Goal: Use online tool/utility: Use online tool/utility

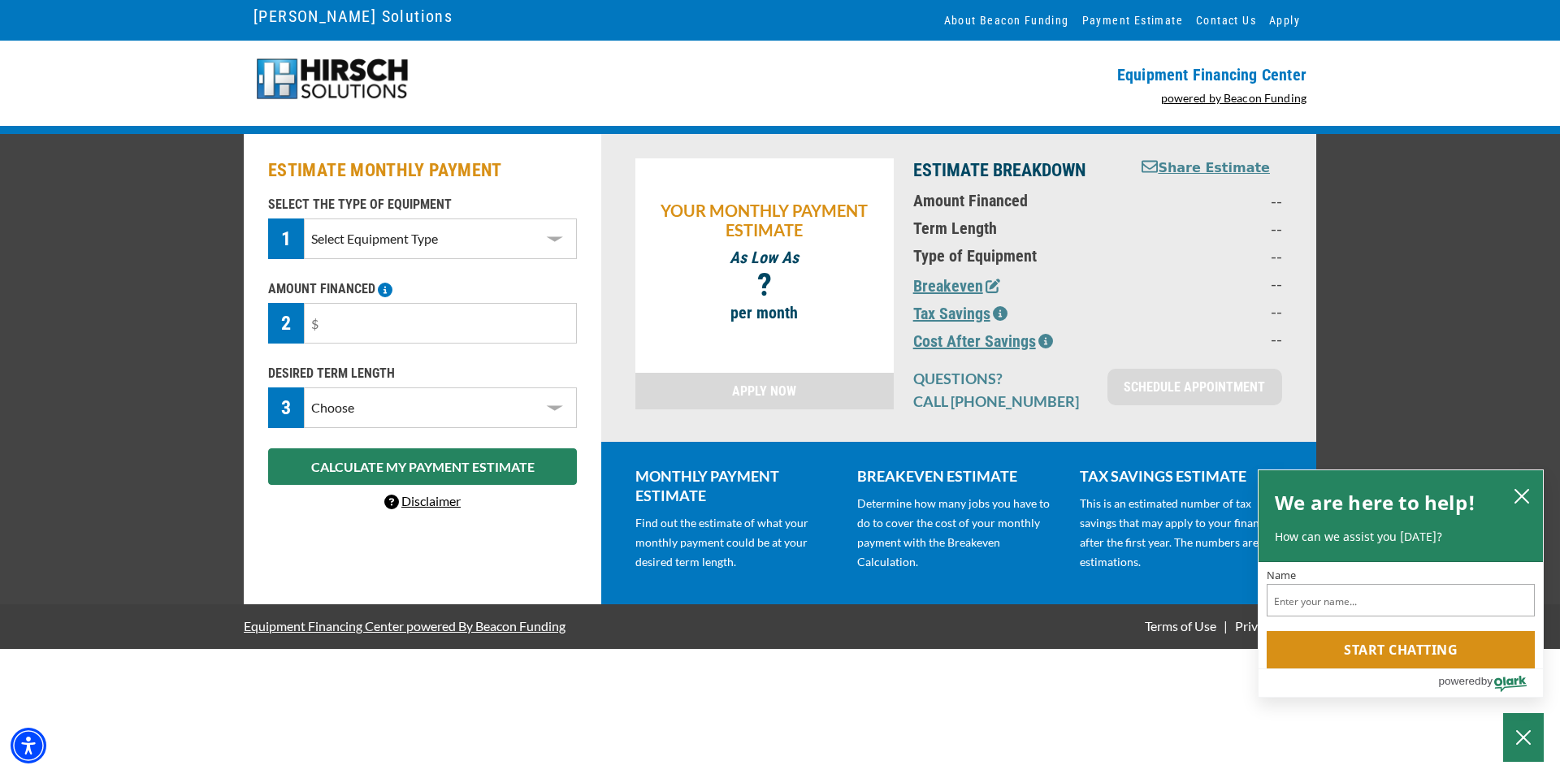
click at [553, 241] on select "Select Equipment Type DTG Printing Embroidery Screen Printing Software and Auto…" at bounding box center [440, 239] width 273 height 41
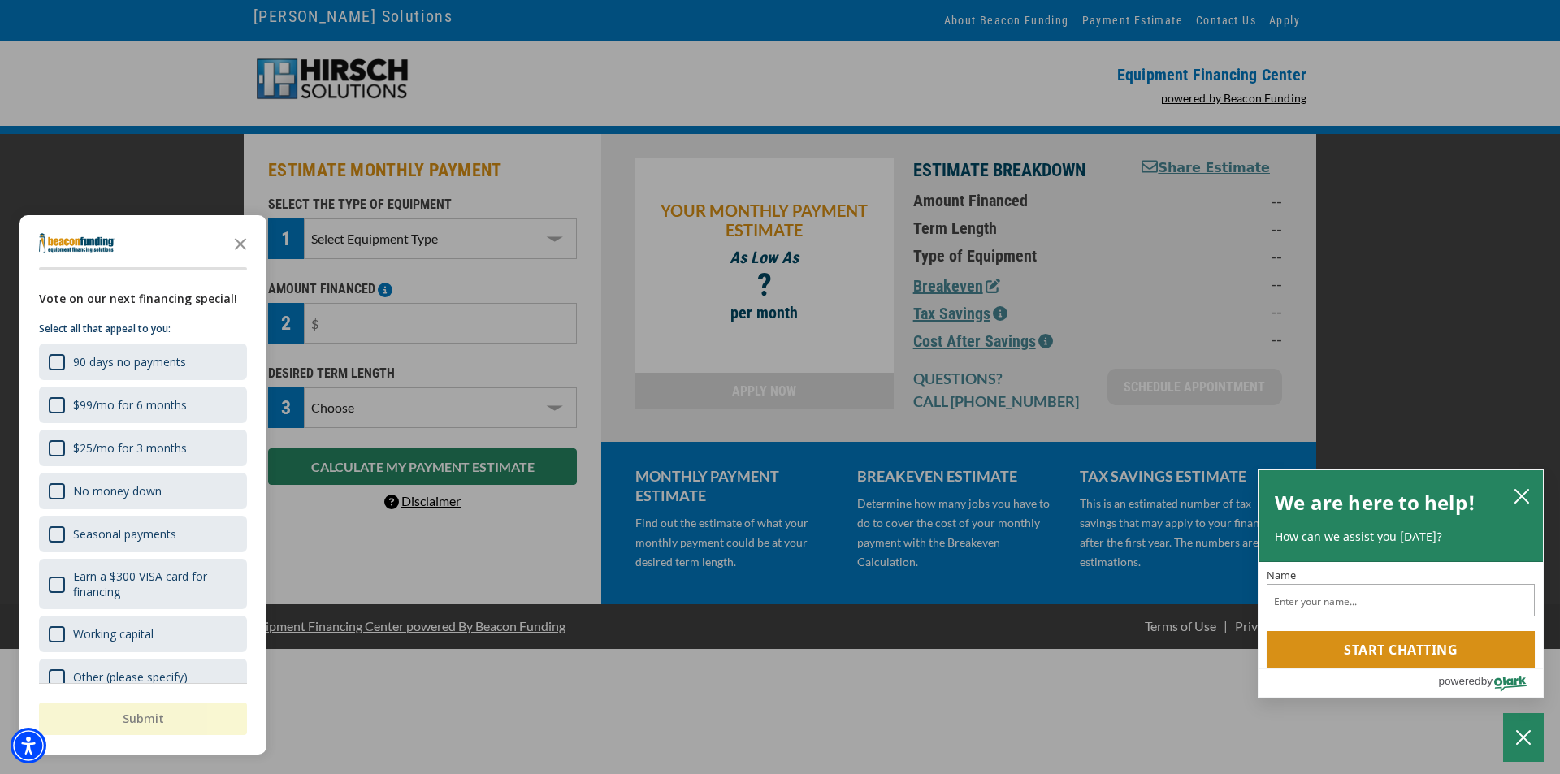
select select "1"
click at [304, 219] on select "Select Equipment Type DTG Printing Embroidery Screen Printing Software and Auto…" at bounding box center [440, 239] width 273 height 41
click at [54, 492] on div "No money down" at bounding box center [57, 492] width 16 height 16
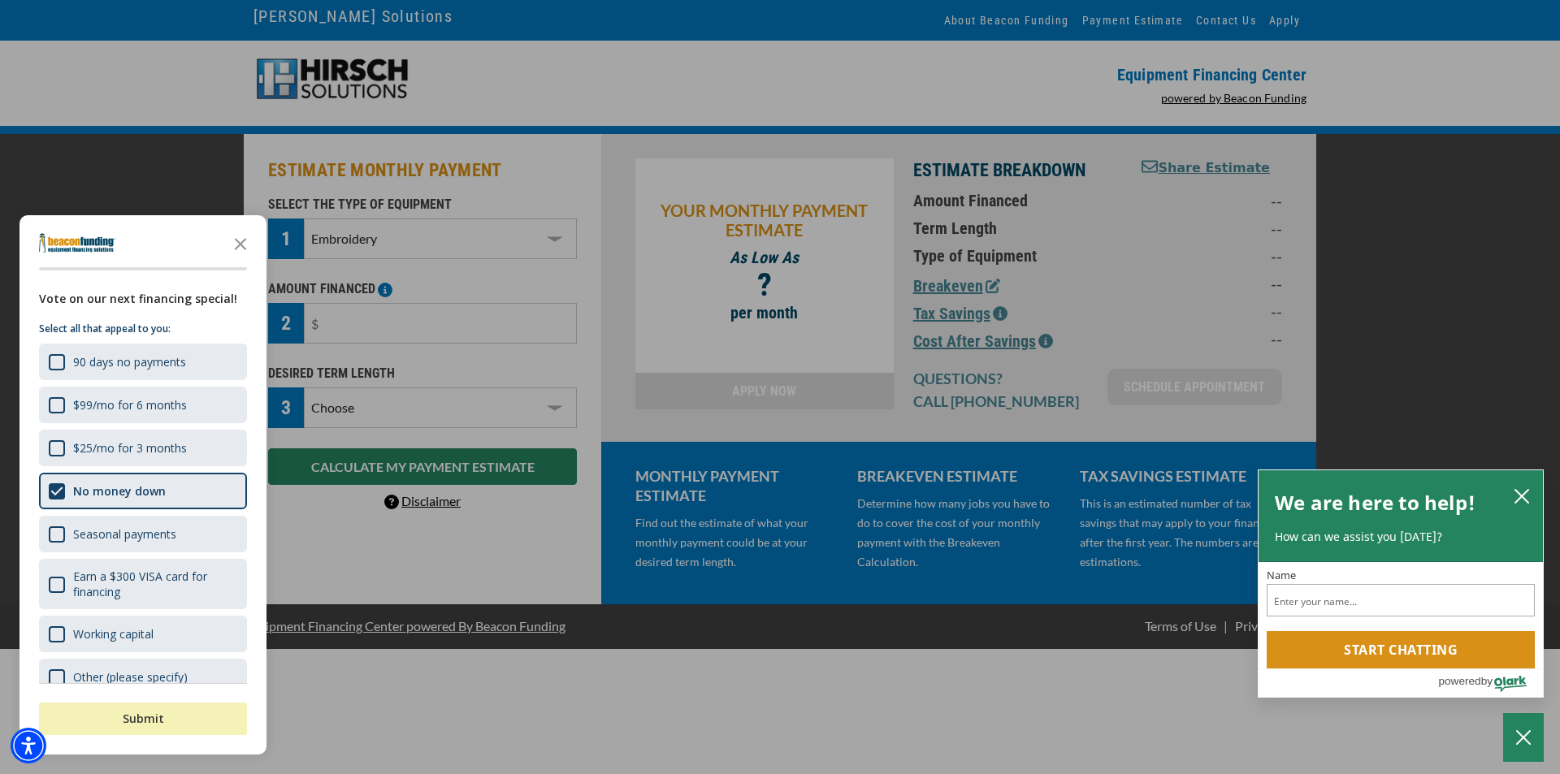
click at [138, 716] on button "Submit" at bounding box center [143, 719] width 208 height 33
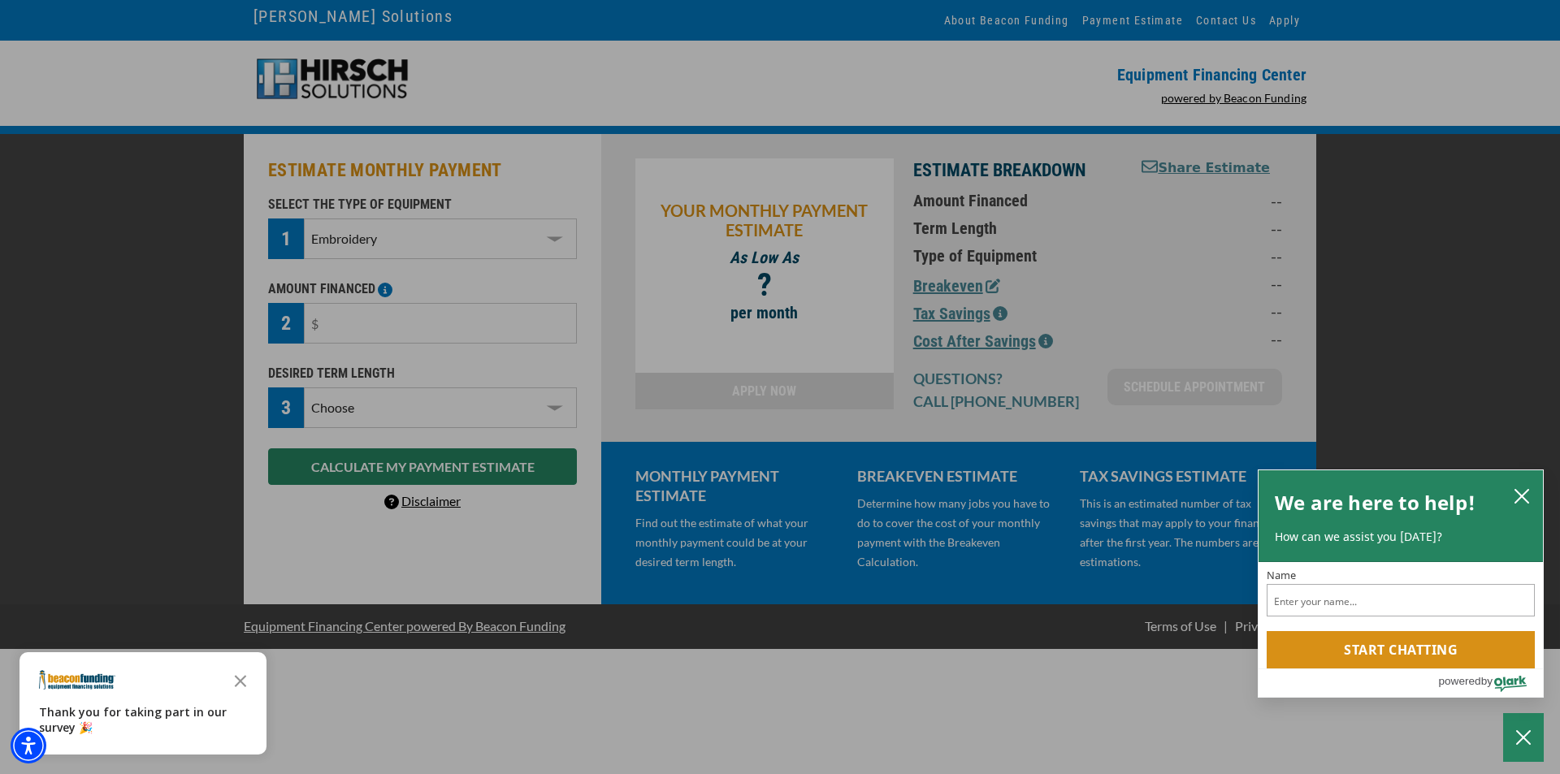
click at [430, 324] on div "button" at bounding box center [780, 387] width 1560 height 774
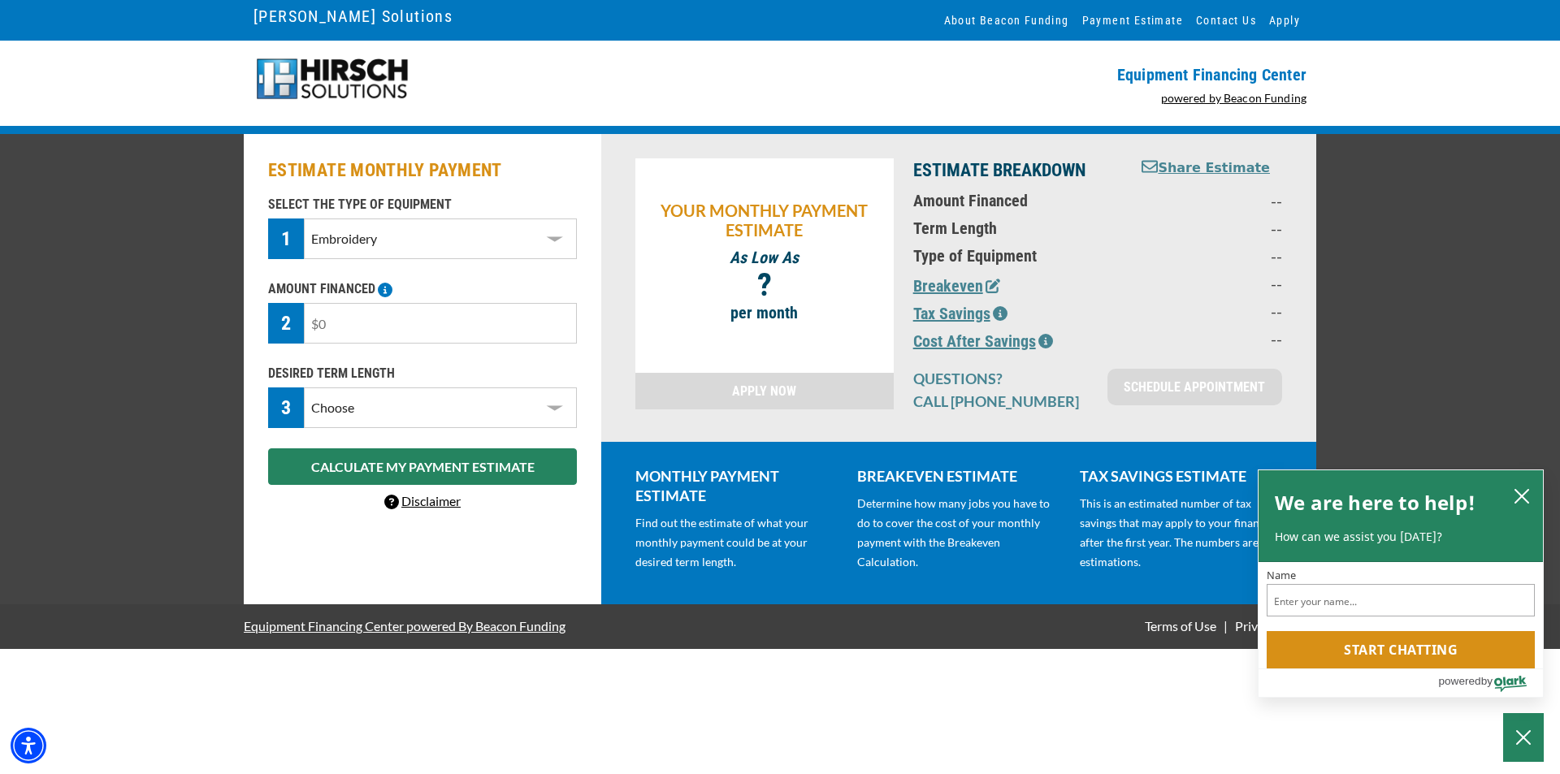
click at [328, 326] on input "text" at bounding box center [440, 323] width 273 height 41
type input "$12,000"
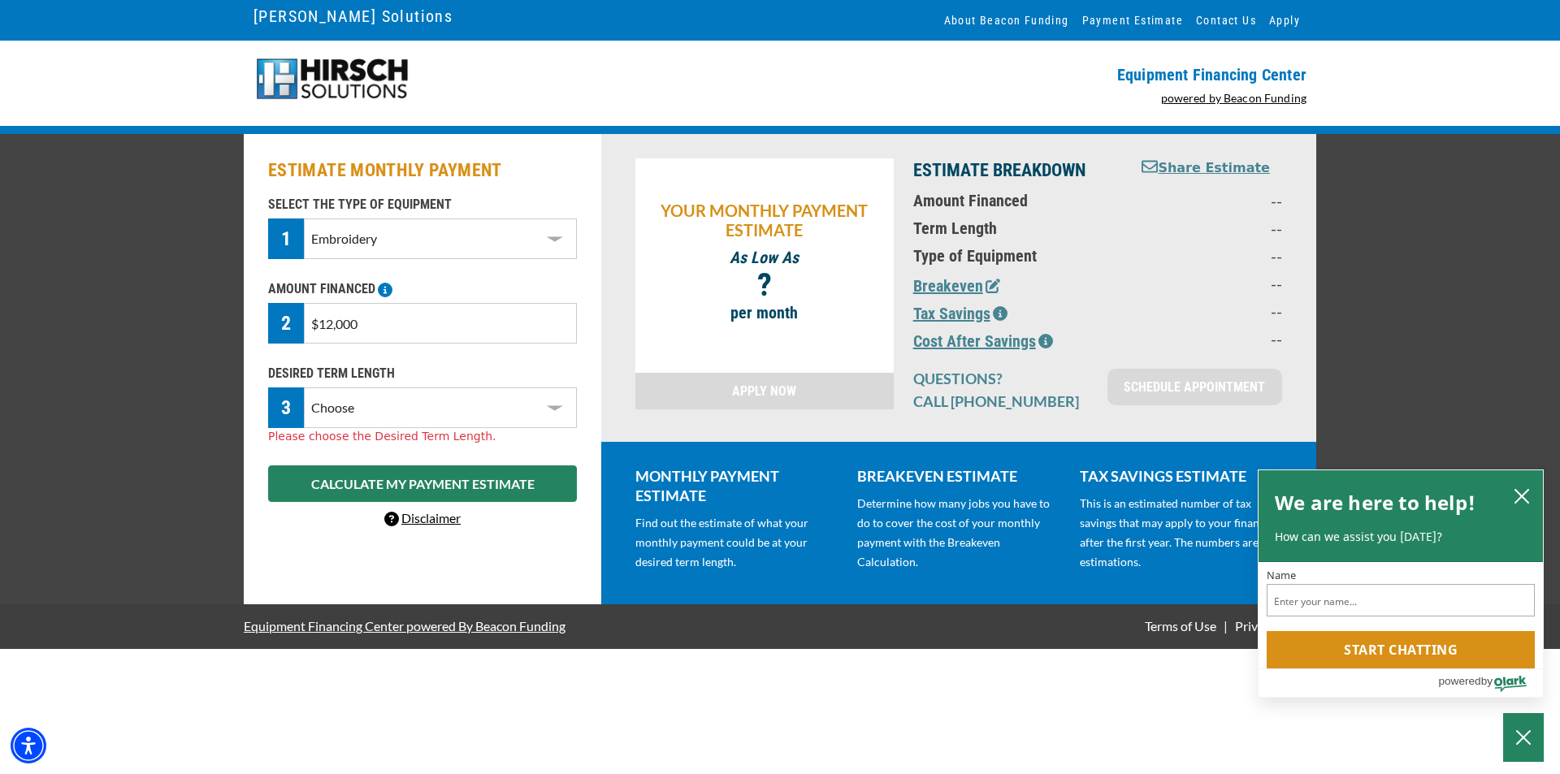
click at [552, 407] on select "Choose 36 Months 48 Months 60 Months" at bounding box center [440, 408] width 273 height 41
select select "60"
click at [304, 388] on select "Choose 36 Months 48 Months 60 Months" at bounding box center [440, 408] width 273 height 41
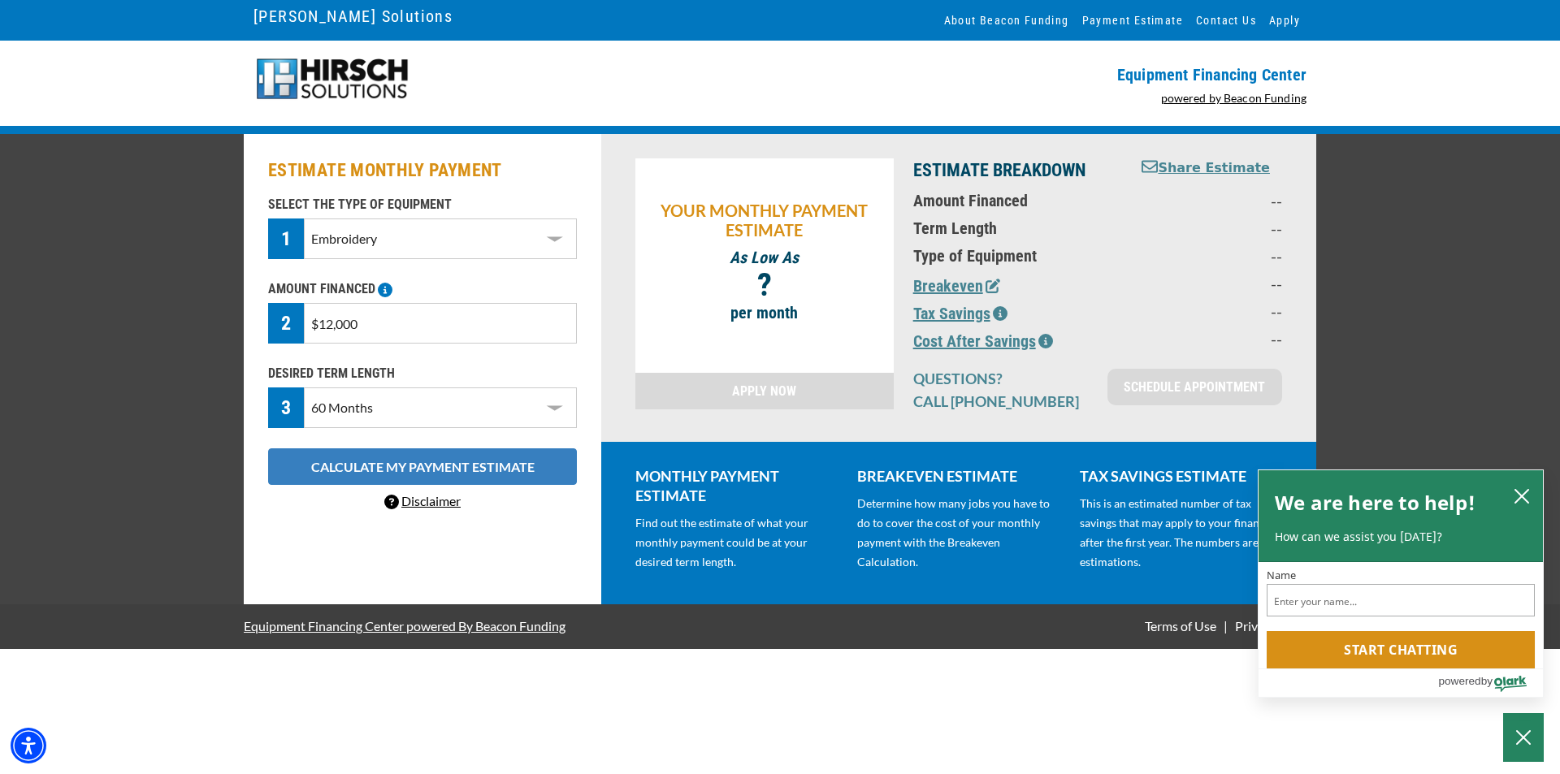
click at [470, 468] on button "CALCULATE MY PAYMENT ESTIMATE" at bounding box center [422, 467] width 309 height 37
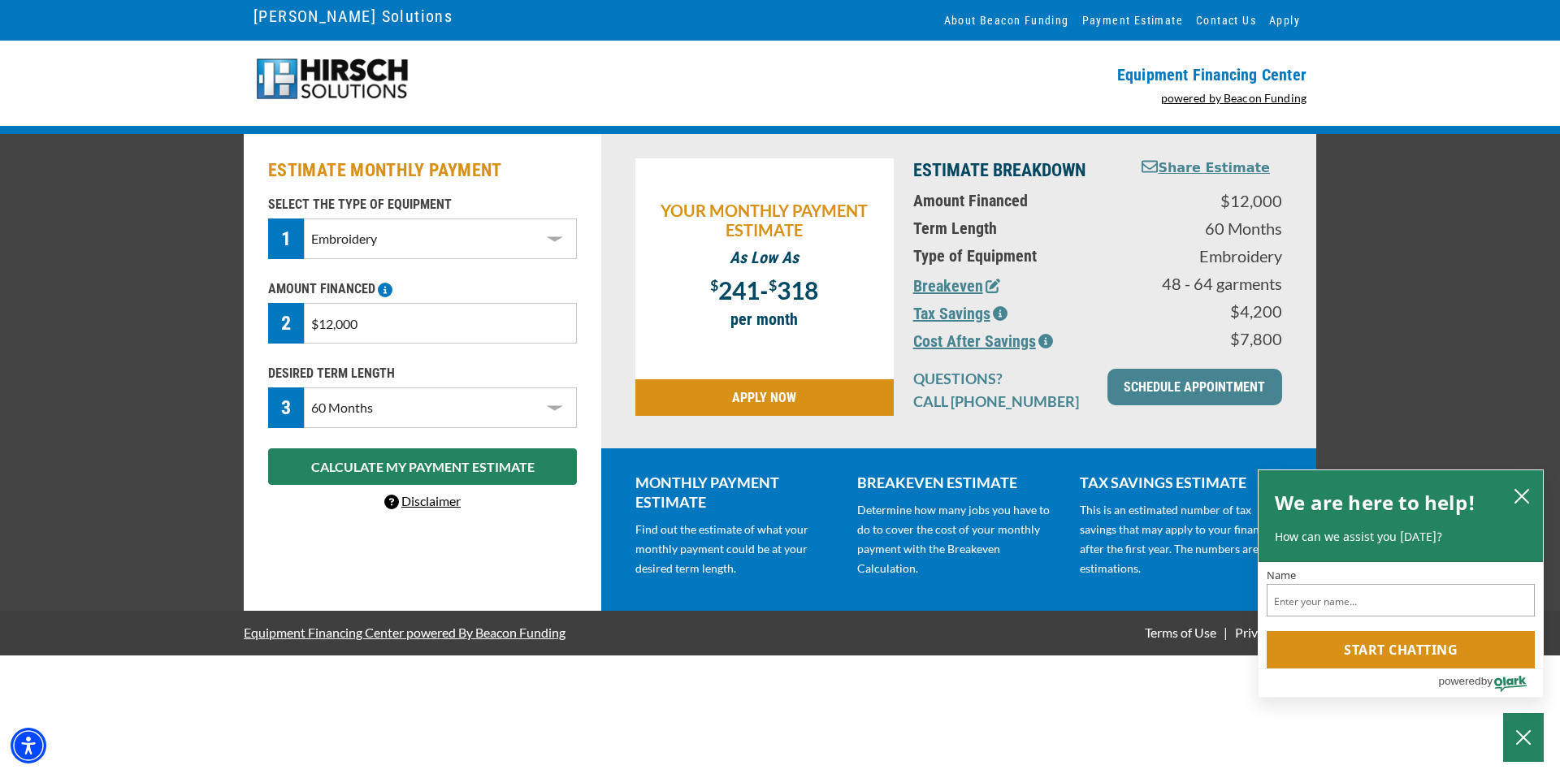
click at [332, 327] on input "$12,000" at bounding box center [440, 323] width 273 height 41
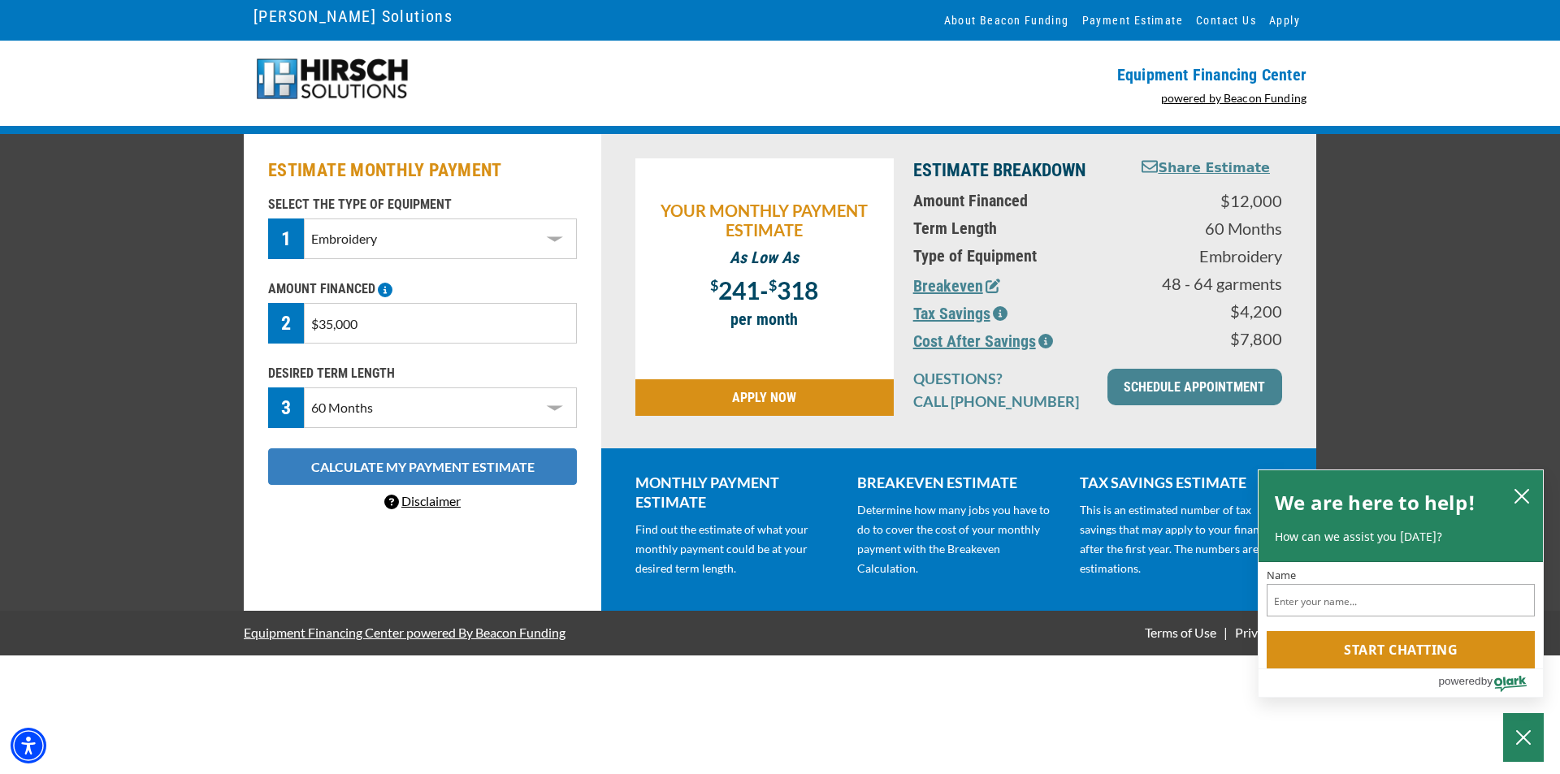
click at [420, 463] on button "CALCULATE MY PAYMENT ESTIMATE" at bounding box center [422, 467] width 309 height 37
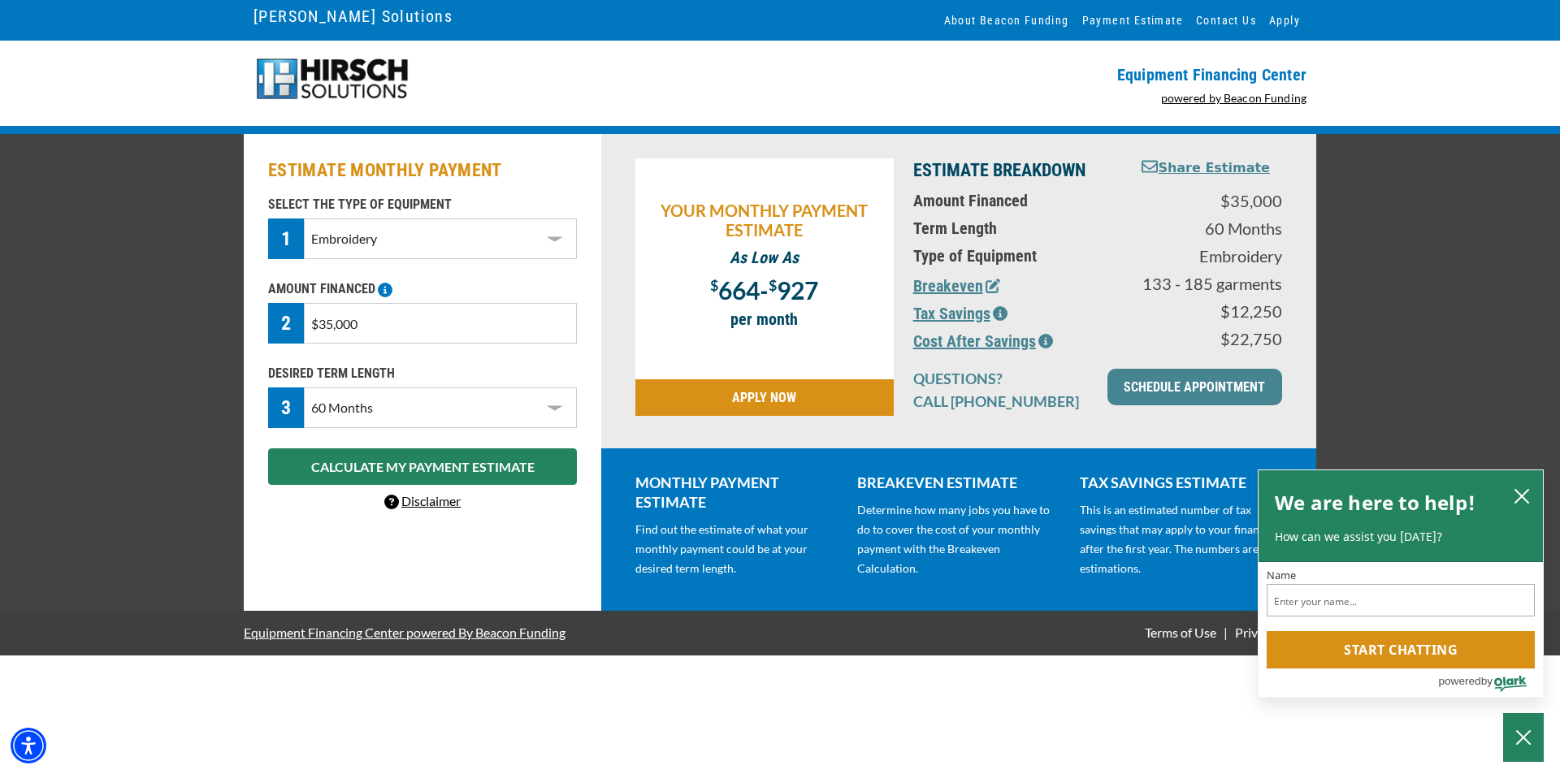
click at [333, 327] on input "$35,000" at bounding box center [440, 323] width 273 height 41
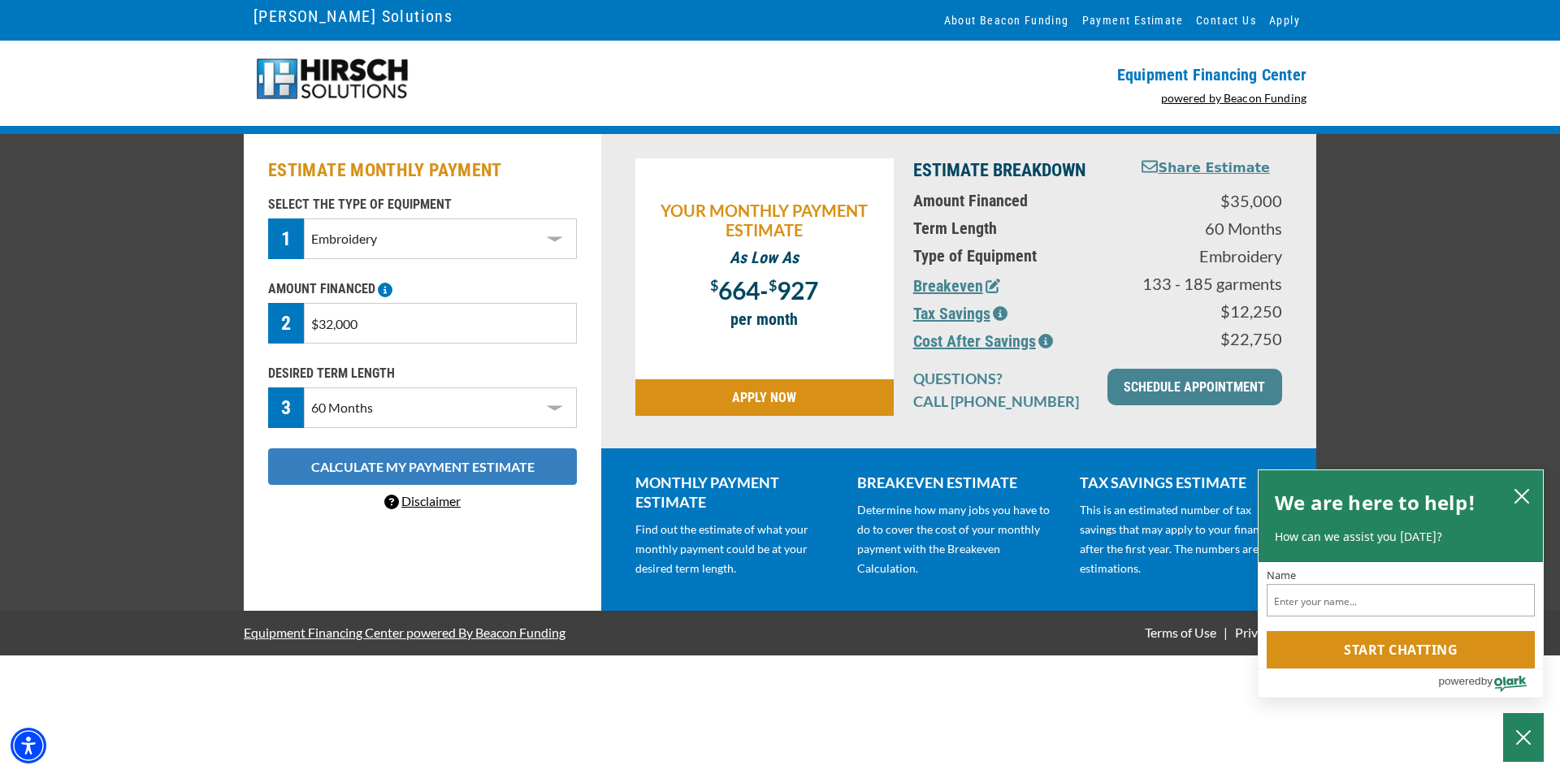
click at [387, 465] on button "CALCULATE MY PAYMENT ESTIMATE" at bounding box center [422, 467] width 309 height 37
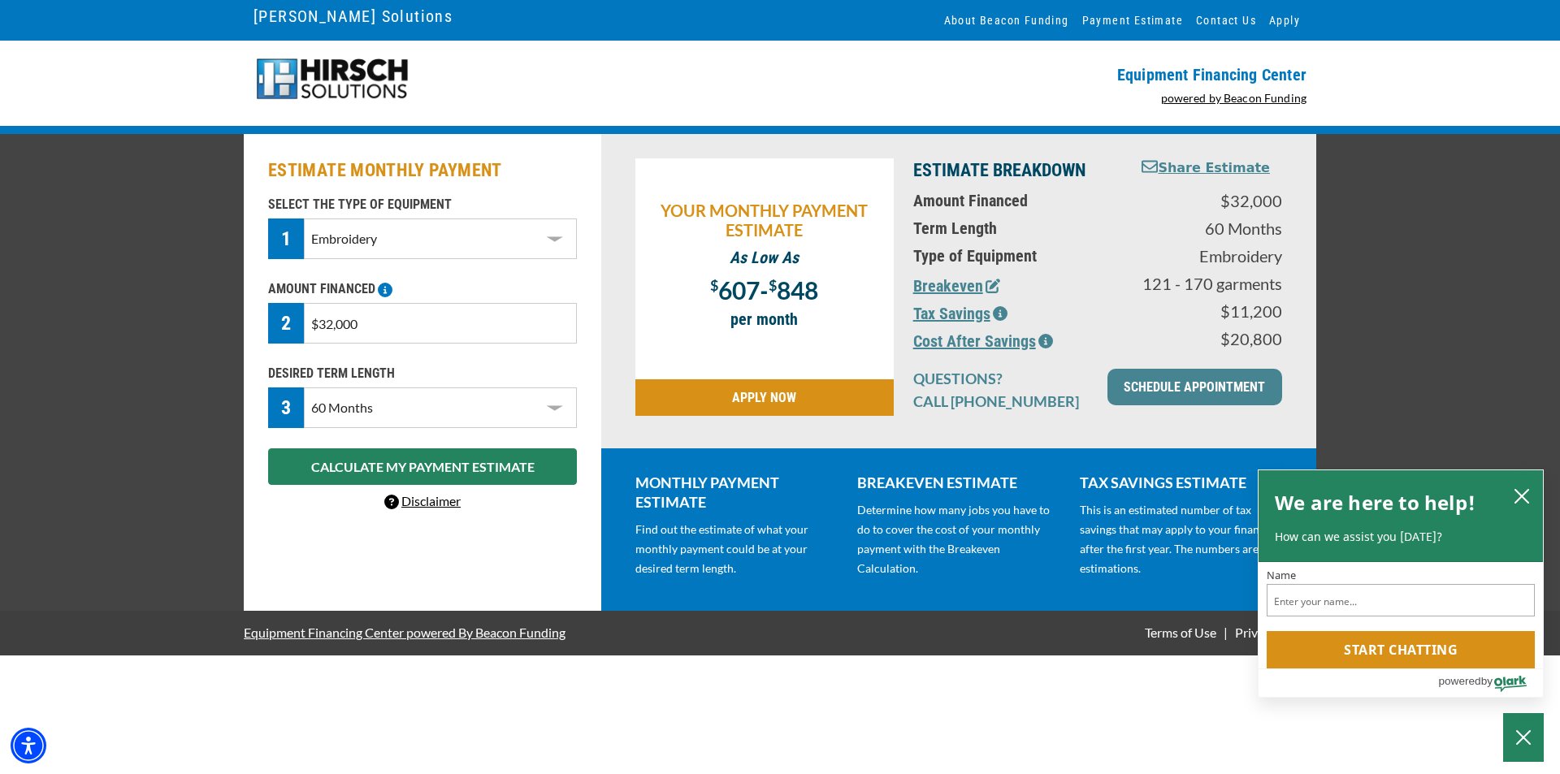
click at [333, 323] on input "$32,000" at bounding box center [440, 323] width 273 height 41
type input "$30,000"
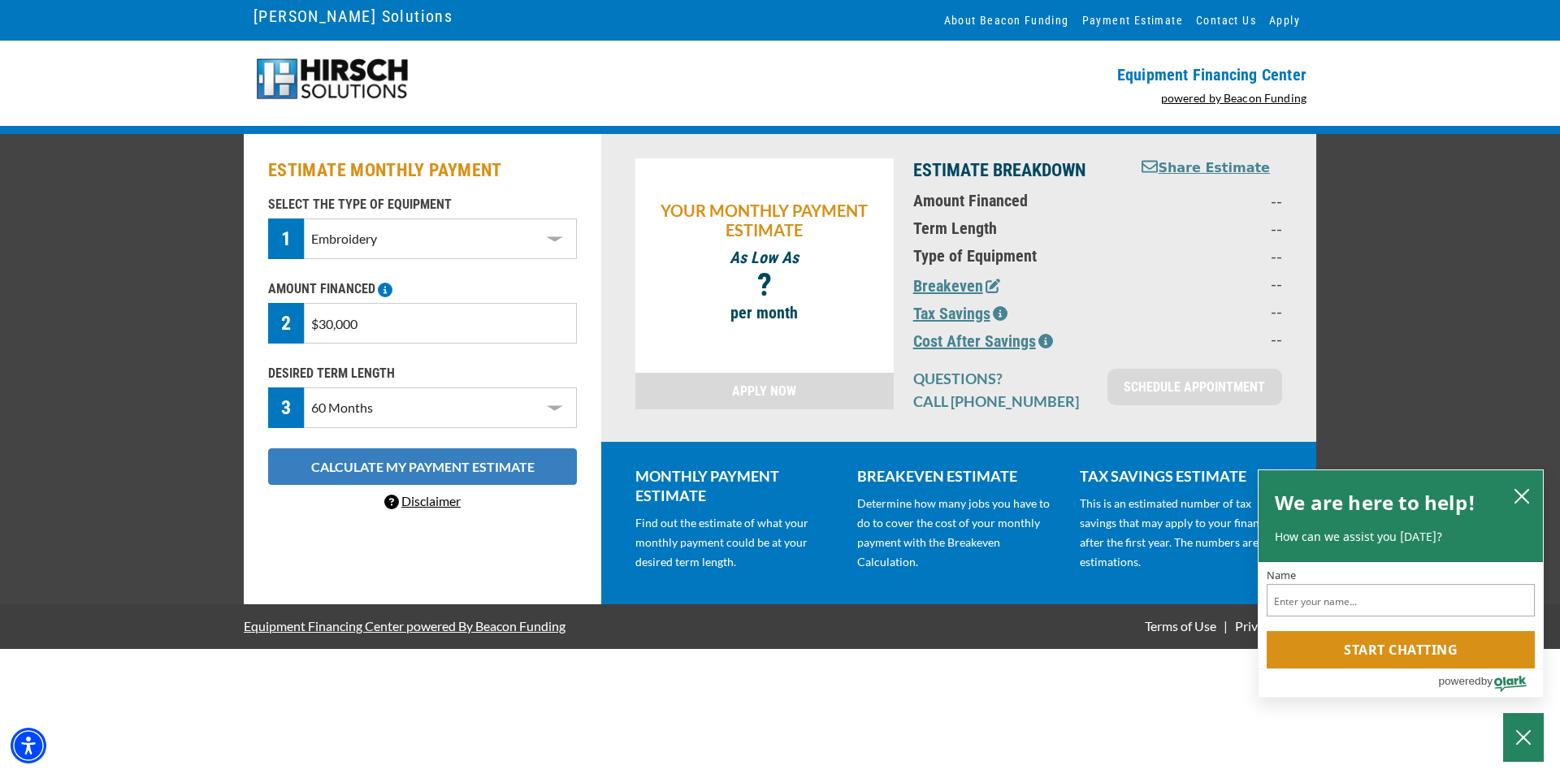
click at [368, 464] on button "CALCULATE MY PAYMENT ESTIMATE" at bounding box center [422, 467] width 309 height 37
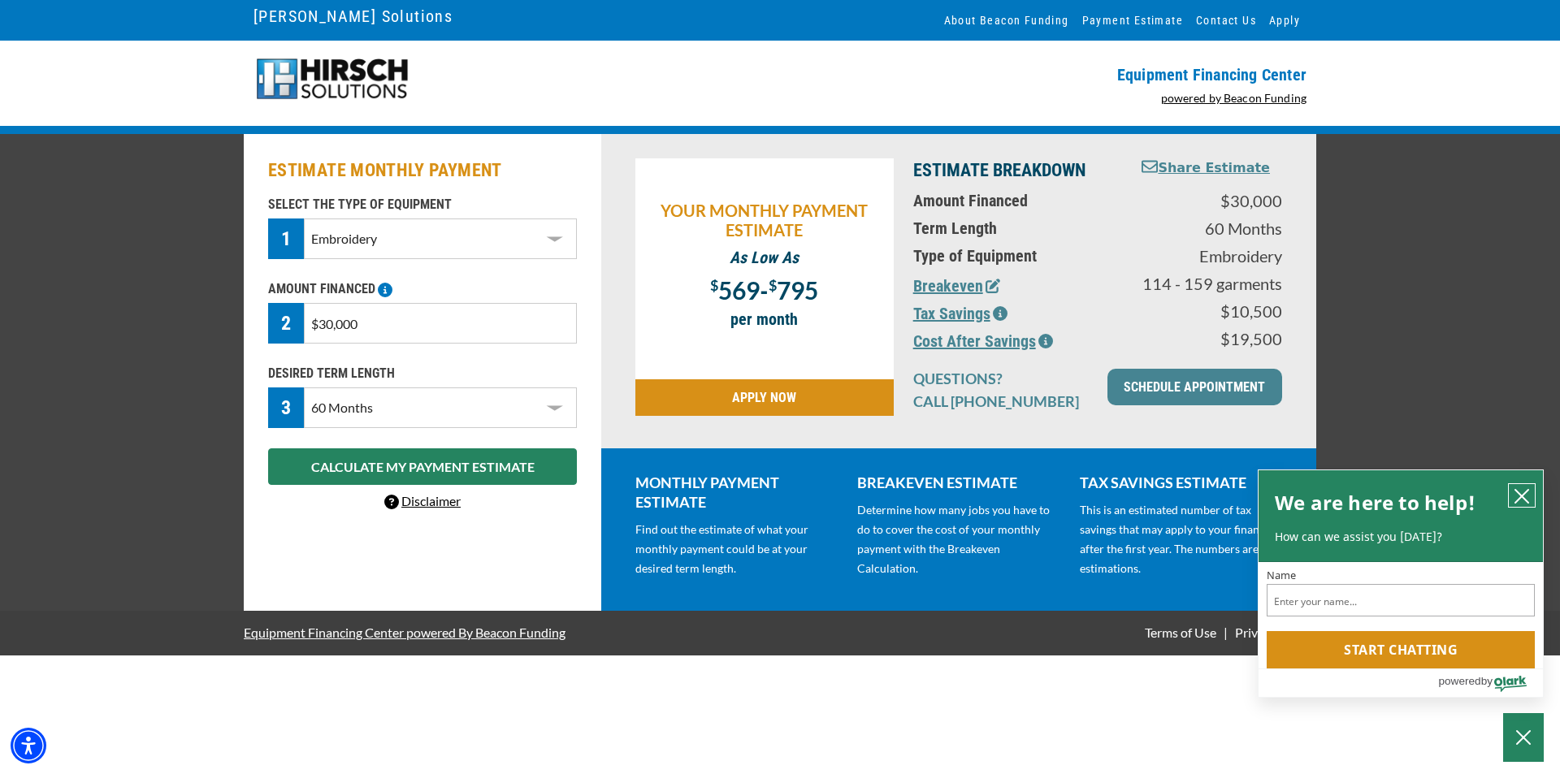
click at [1518, 491] on icon "close chatbox" at bounding box center [1522, 496] width 13 height 13
